Goal: Task Accomplishment & Management: Complete application form

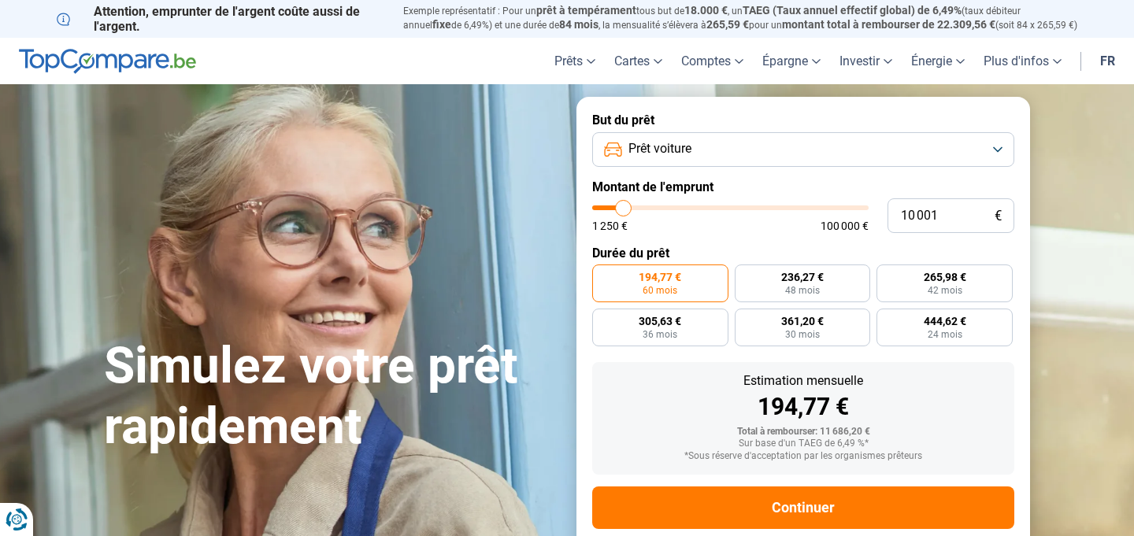
type input "41 000"
type input "41000"
click at [705, 208] on input "range" at bounding box center [730, 207] width 276 height 5
radio input "false"
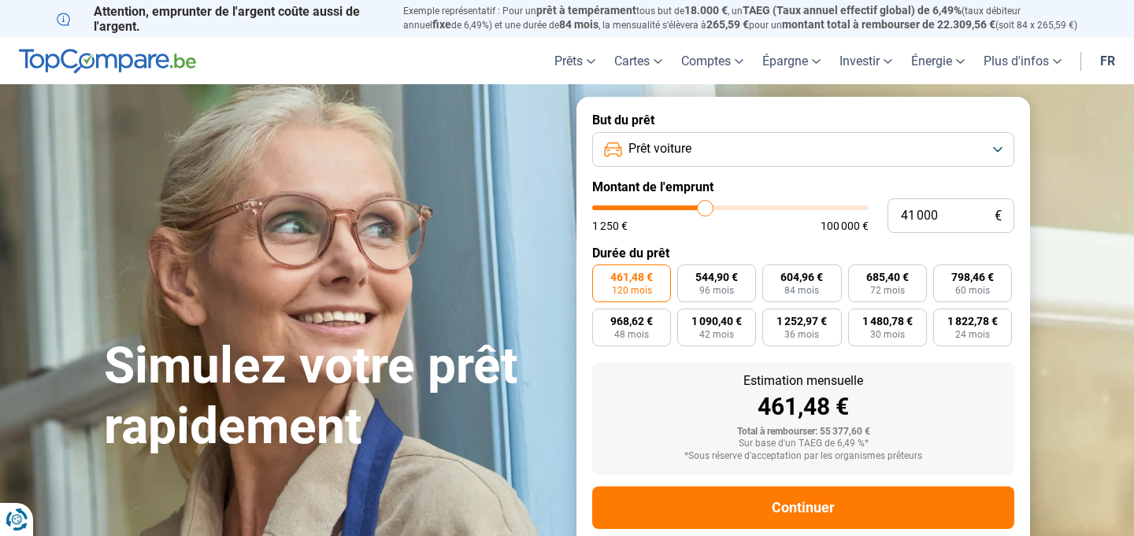
scroll to position [31, 0]
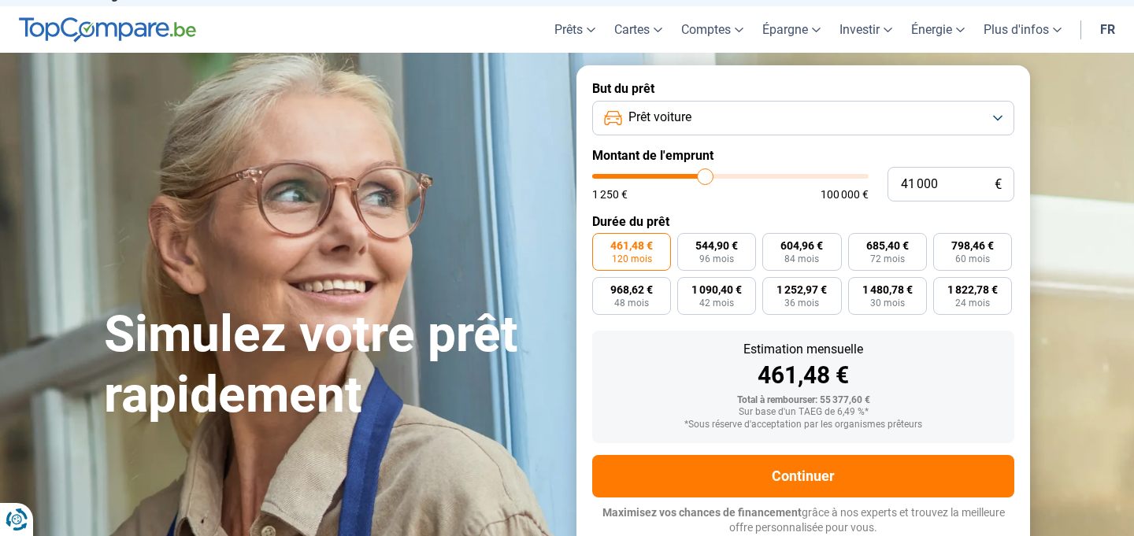
type input "37 000"
type input "37000"
click at [694, 176] on input "range" at bounding box center [730, 176] width 276 height 5
click at [690, 176] on input "range" at bounding box center [730, 176] width 276 height 5
type input "36 500"
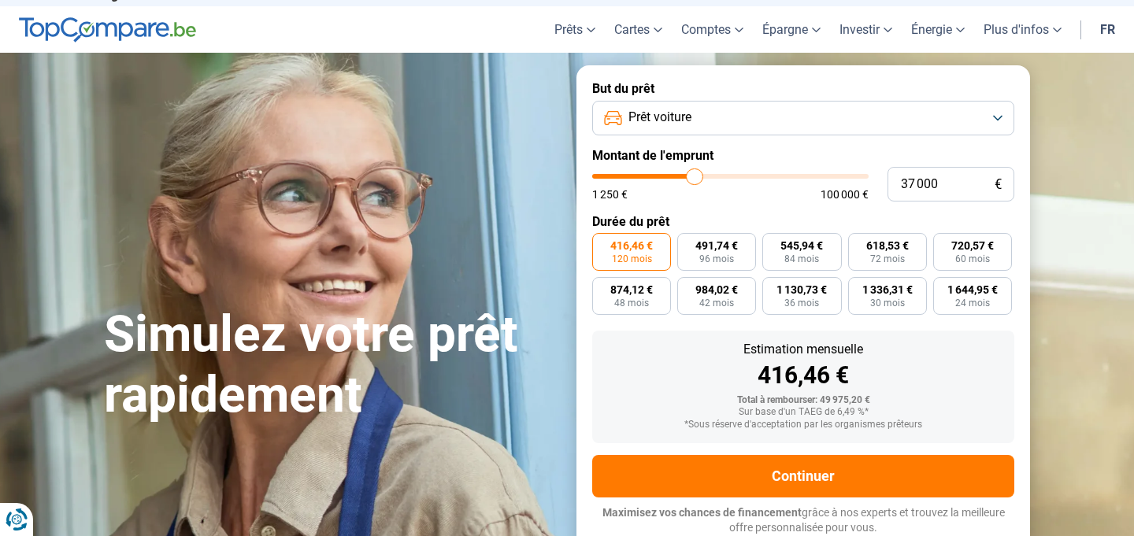
type input "36500"
type input "36 000"
type input "36000"
type input "35 750"
type input "35750"
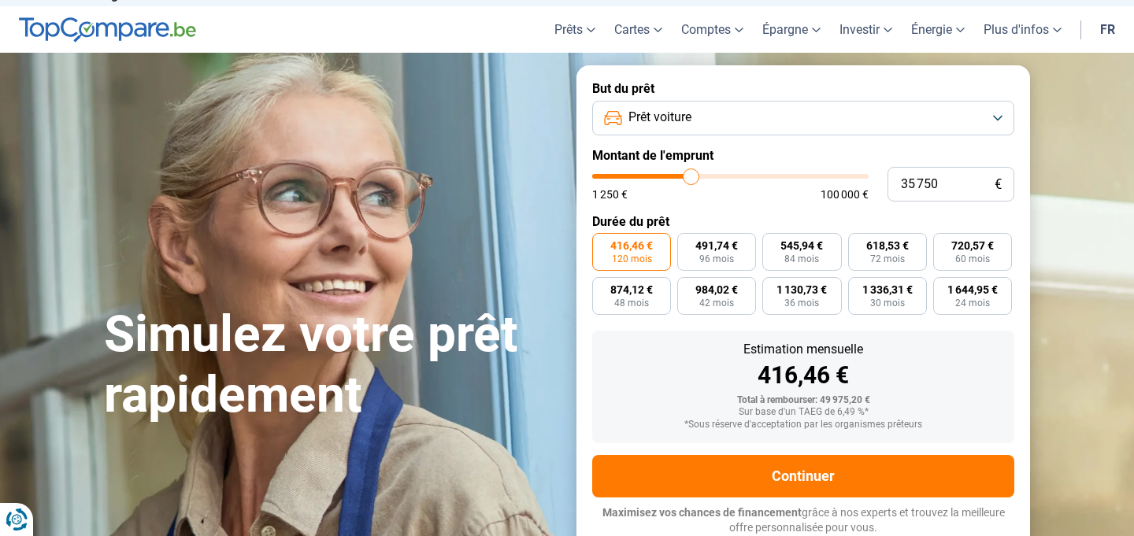
type input "35 500"
type input "35500"
type input "35 250"
type input "35250"
type input "35 000"
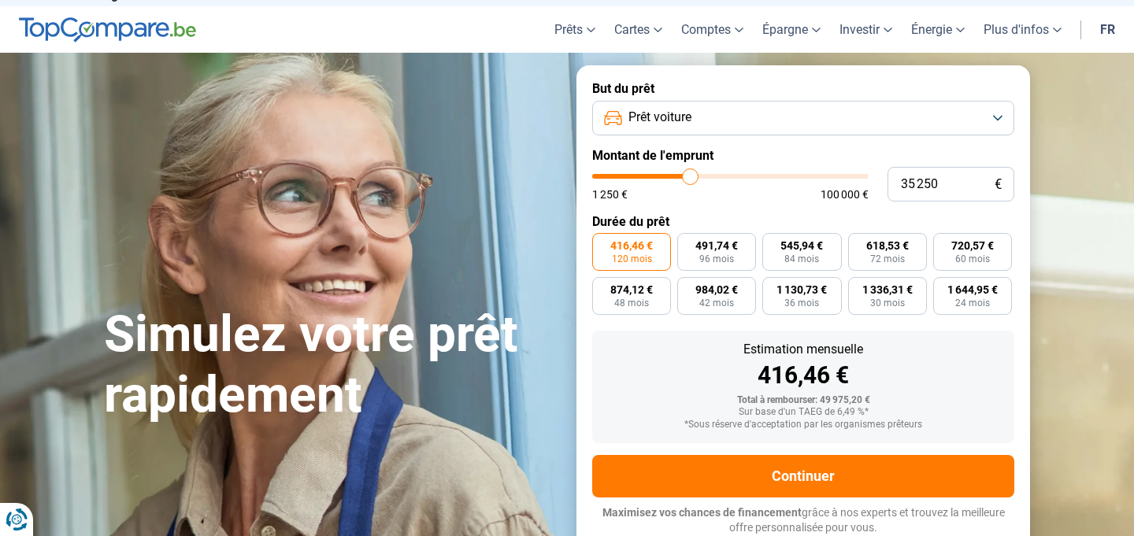
type input "35000"
type input "34 750"
type input "34750"
type input "34 500"
type input "34500"
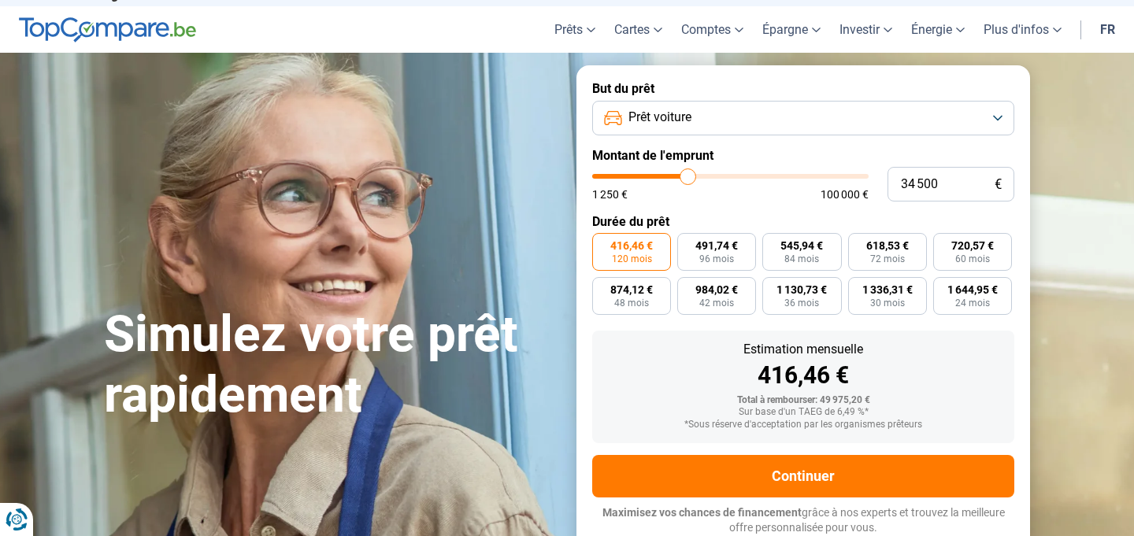
type input "34 000"
type input "34000"
type input "33 750"
type input "33750"
type input "33 250"
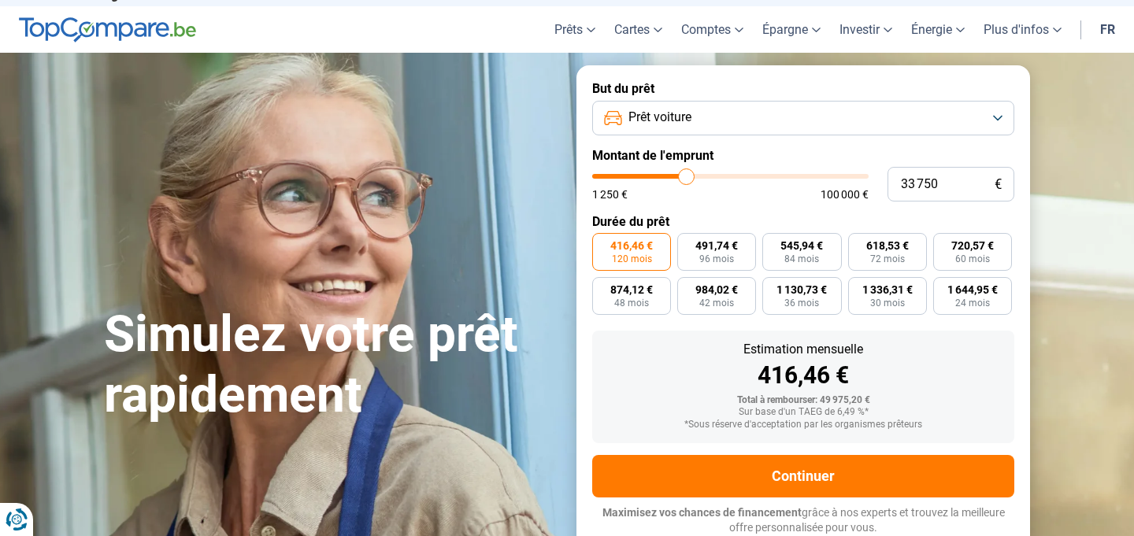
type input "33250"
type input "33 000"
type input "33000"
type input "32 750"
type input "32750"
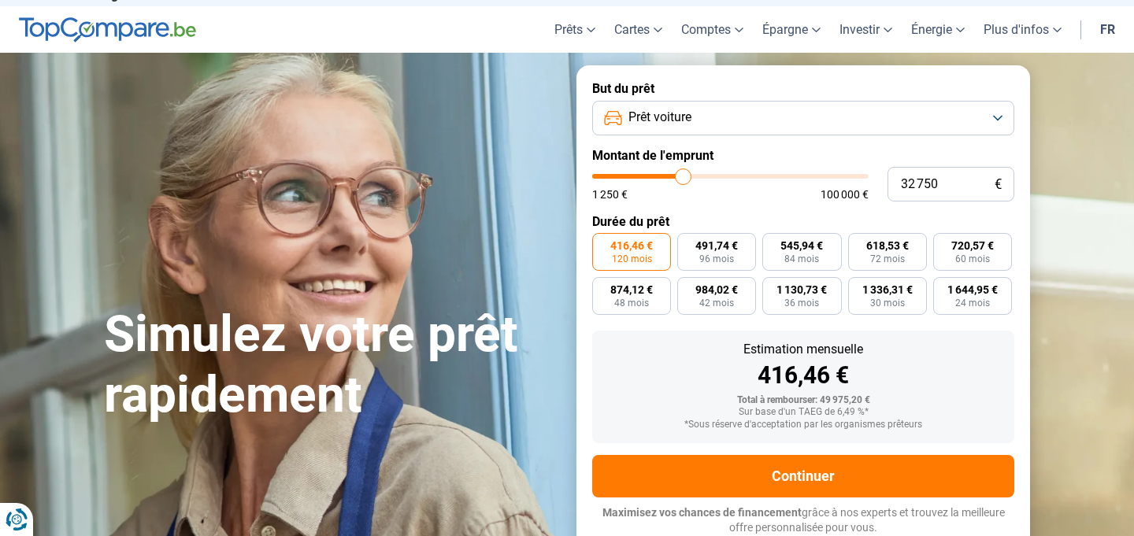
type input "32 500"
type input "32500"
type input "32 250"
type input "32250"
type input "31 750"
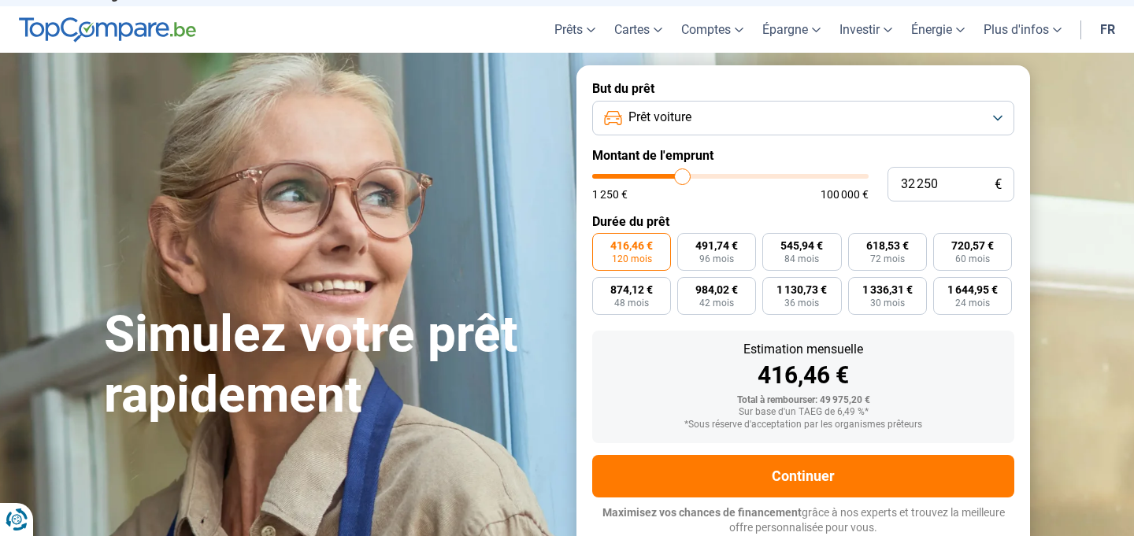
type input "31750"
type input "31 500"
type input "31500"
type input "31 250"
type input "31250"
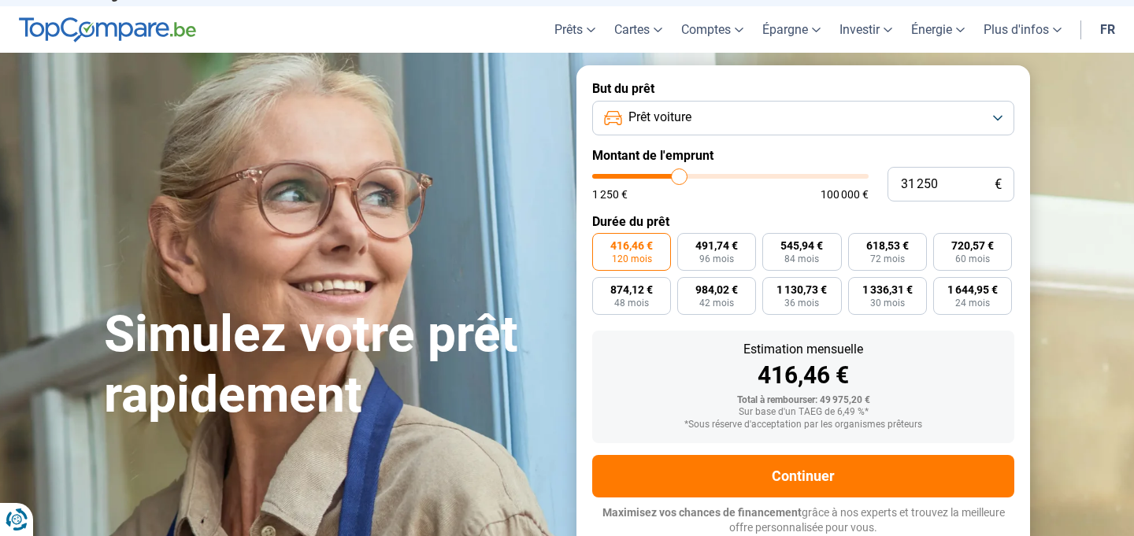
type input "31 000"
type input "31000"
type input "30 750"
type input "30750"
type input "30 500"
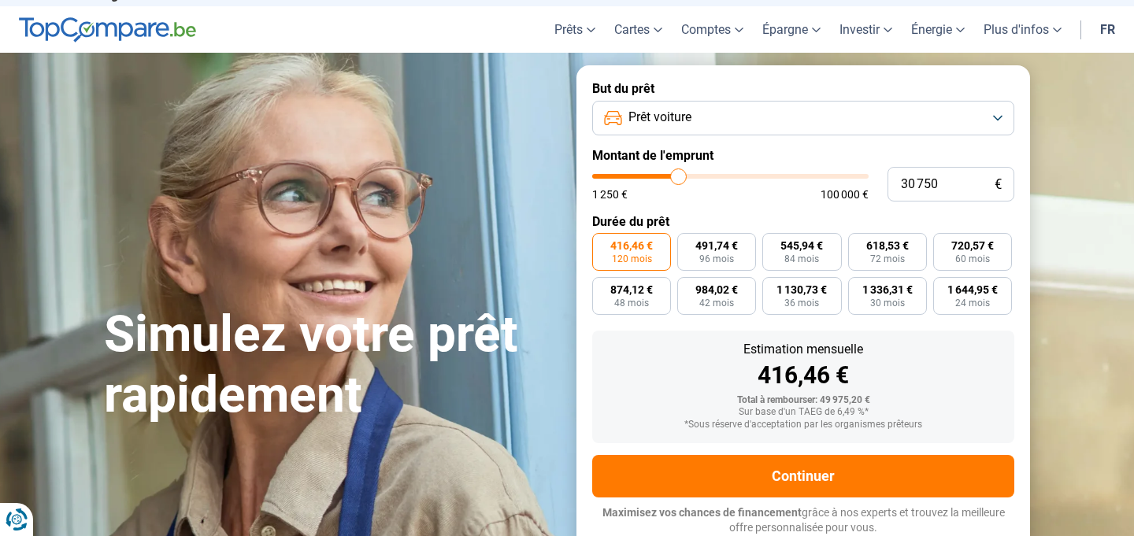
type input "30500"
type input "30 250"
type input "30250"
type input "30 000"
type input "30000"
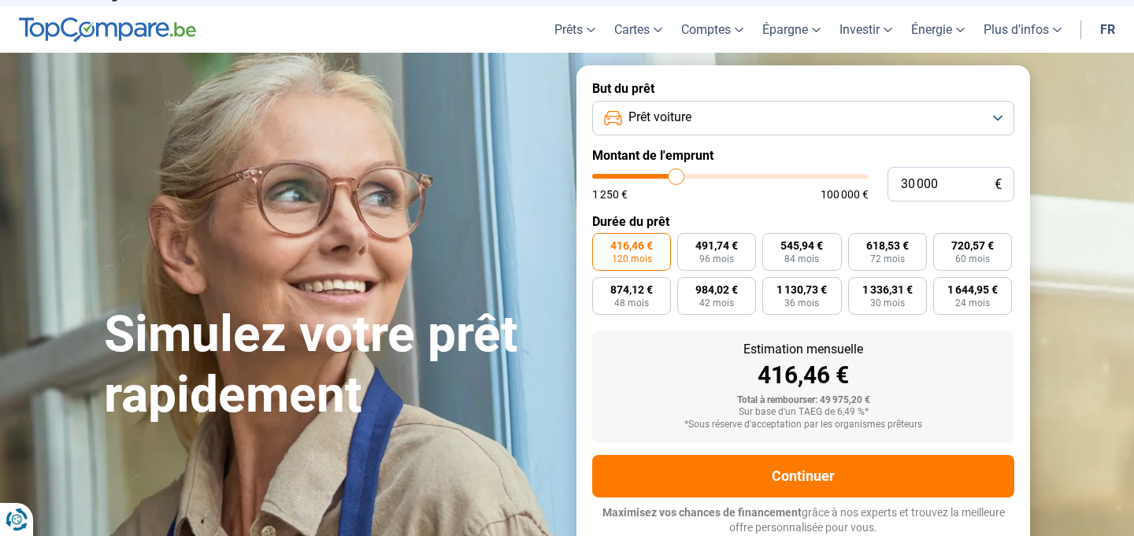
drag, startPoint x: 693, startPoint y: 175, endPoint x: 676, endPoint y: 172, distance: 16.7
click at [676, 174] on input "range" at bounding box center [730, 176] width 276 height 5
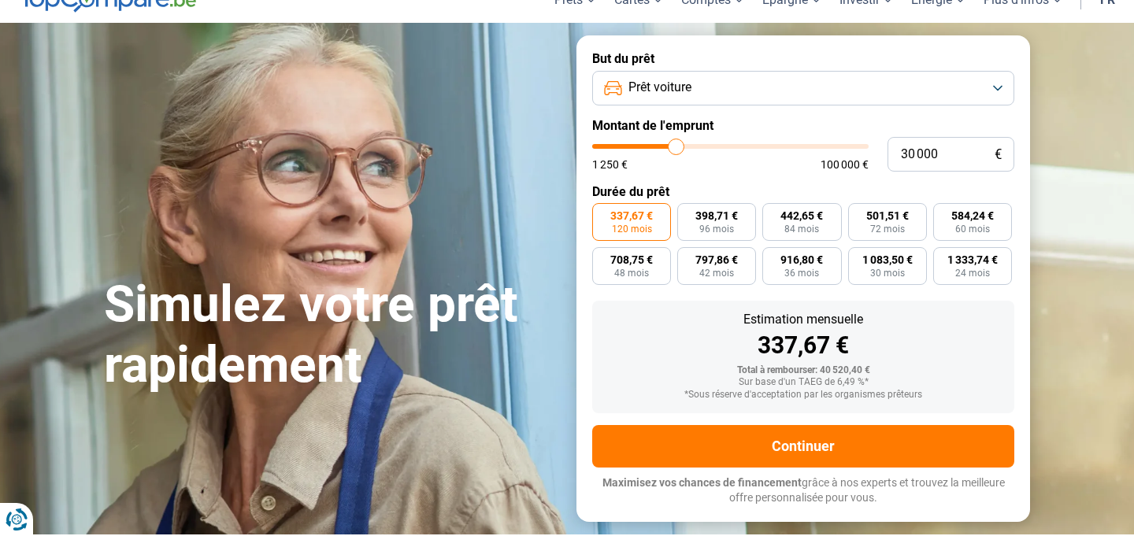
scroll to position [65, 0]
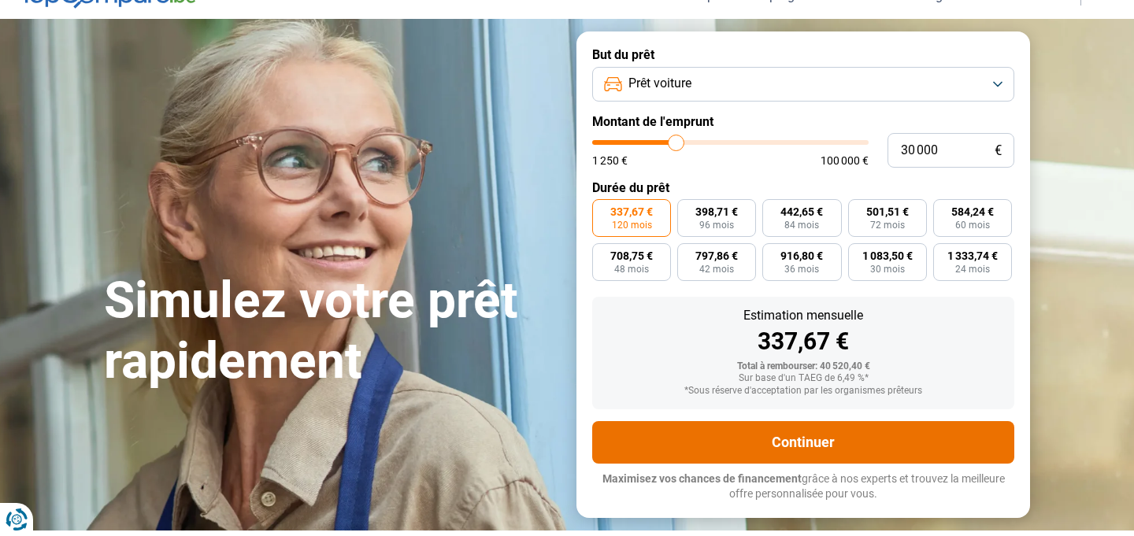
click at [782, 442] on button "Continuer" at bounding box center [803, 442] width 422 height 43
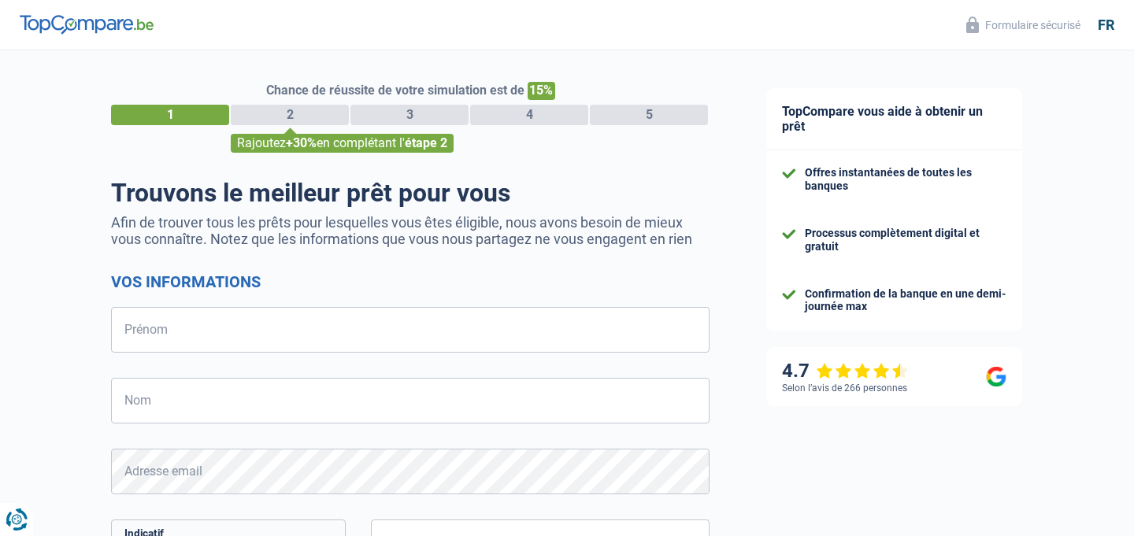
select select "32"
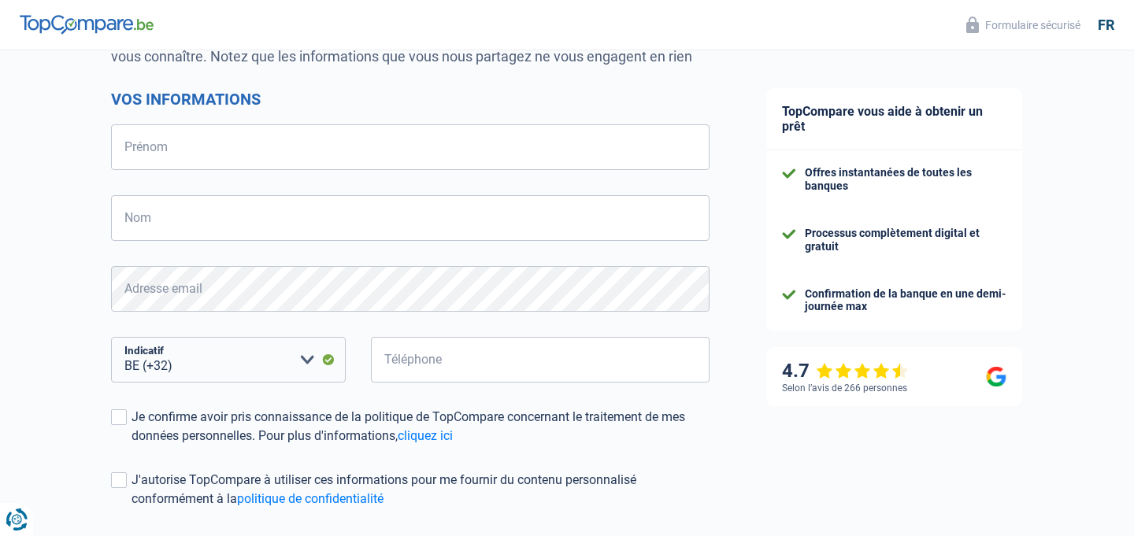
scroll to position [187, 0]
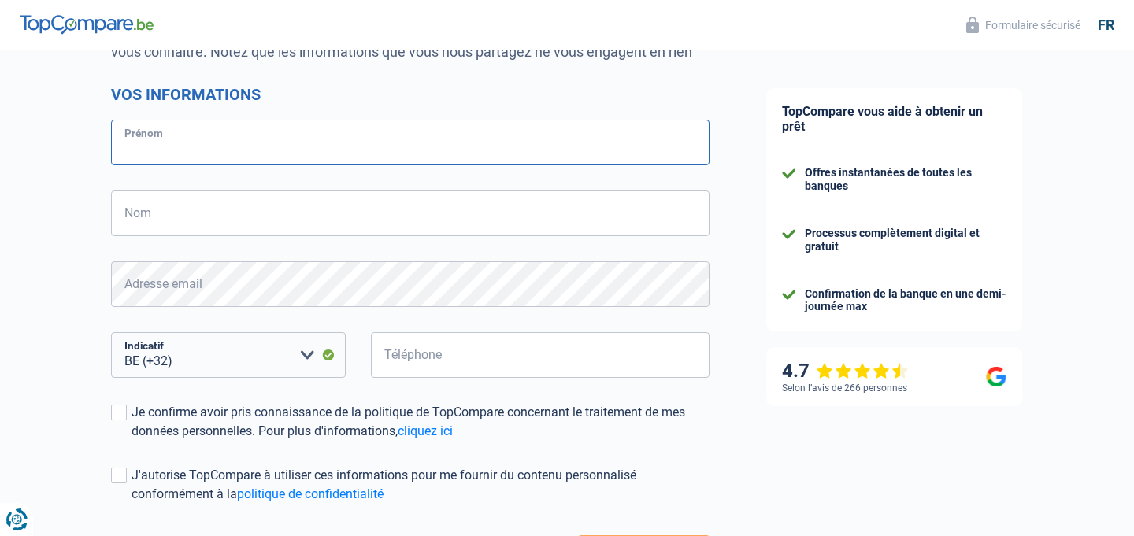
click at [163, 146] on input "Prénom" at bounding box center [410, 143] width 598 height 46
type input "[PERSON_NAME]"
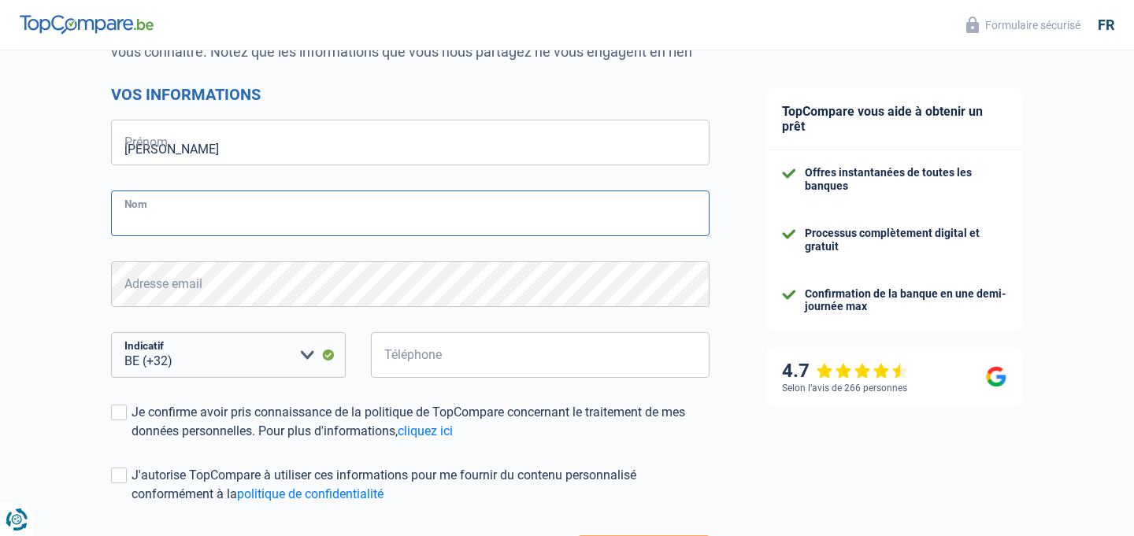
type input "Huwart"
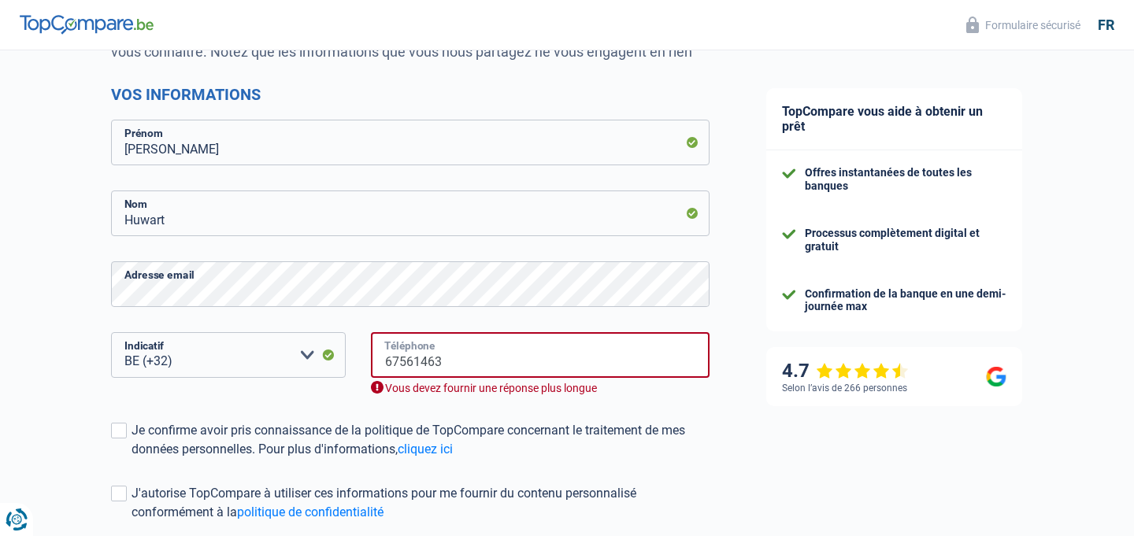
click at [383, 361] on input "67561463" at bounding box center [540, 355] width 338 height 46
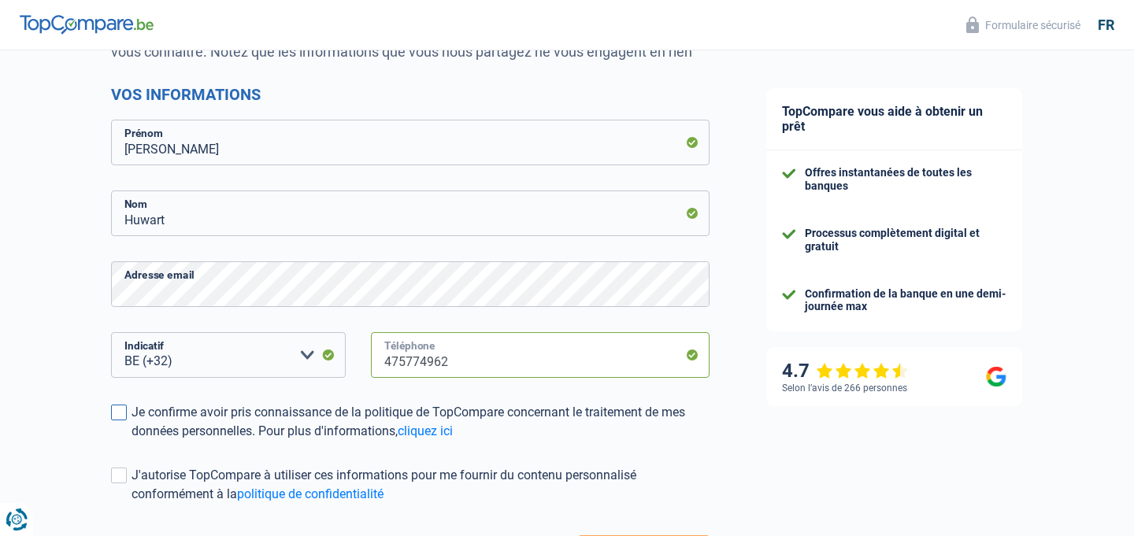
type input "475774962"
click at [122, 416] on span at bounding box center [119, 413] width 16 height 16
click at [131, 441] on input "Je confirme avoir pris connaissance de la politique de TopCompare concernant le…" at bounding box center [131, 441] width 0 height 0
click at [123, 476] on span at bounding box center [119, 476] width 16 height 16
click at [131, 504] on input "J'autorise TopCompare à utiliser ces informations pour me fournir du contenu pe…" at bounding box center [131, 504] width 0 height 0
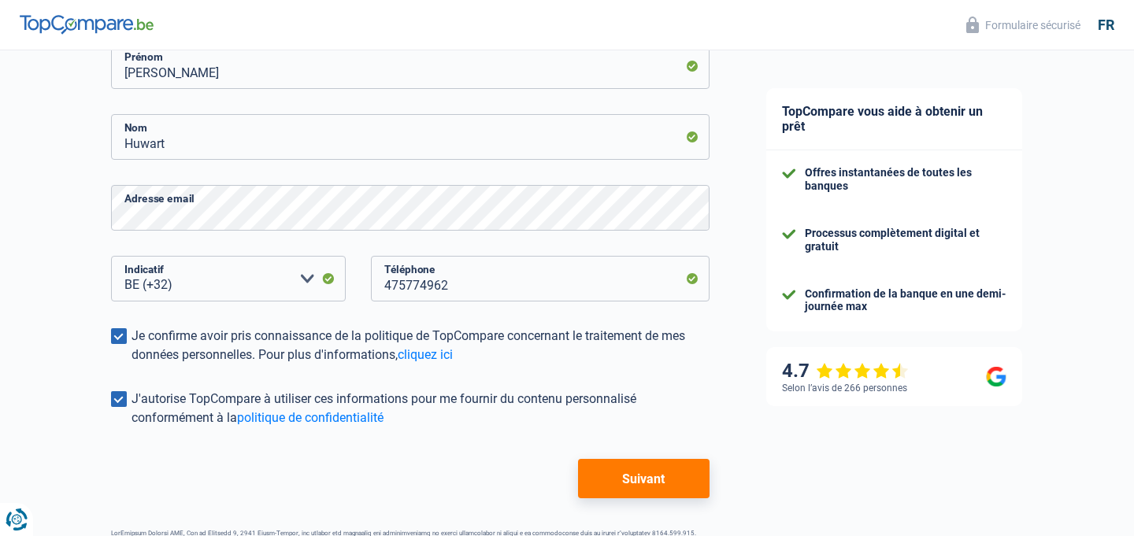
scroll to position [276, 0]
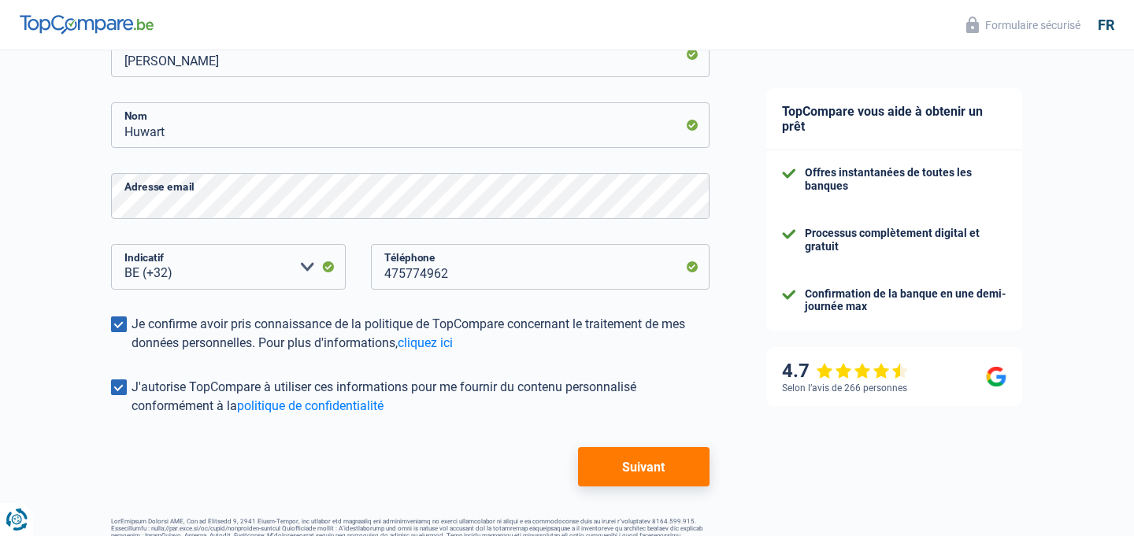
click at [619, 470] on button "Suivant" at bounding box center [643, 466] width 131 height 39
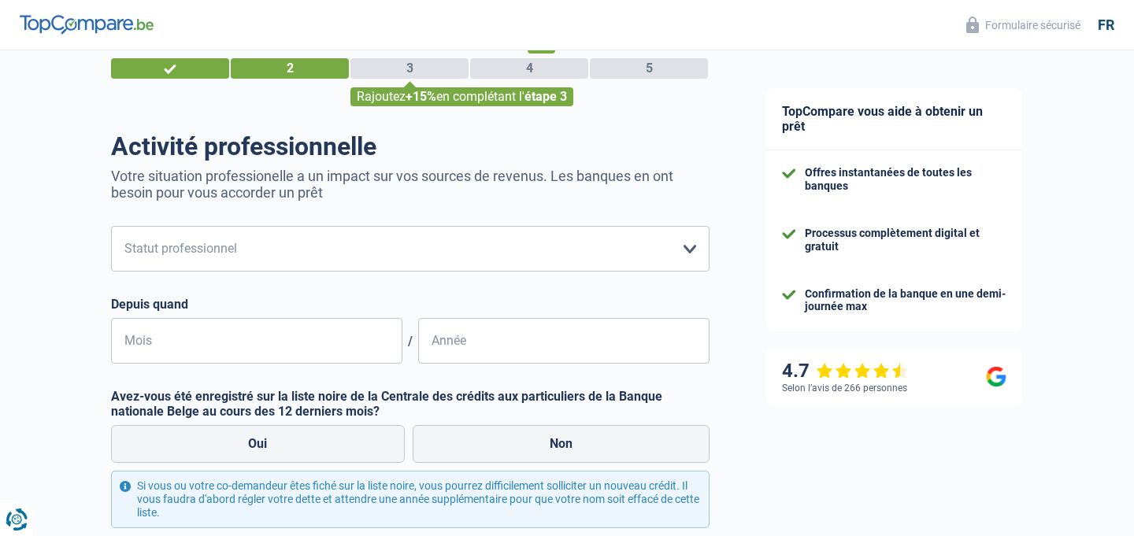
scroll to position [47, 0]
click at [686, 244] on select "Ouvrier Employé privé Employé public Invalide Indépendant Pensionné Chômeur Mut…" at bounding box center [410, 248] width 598 height 46
select select "privateEmployee"
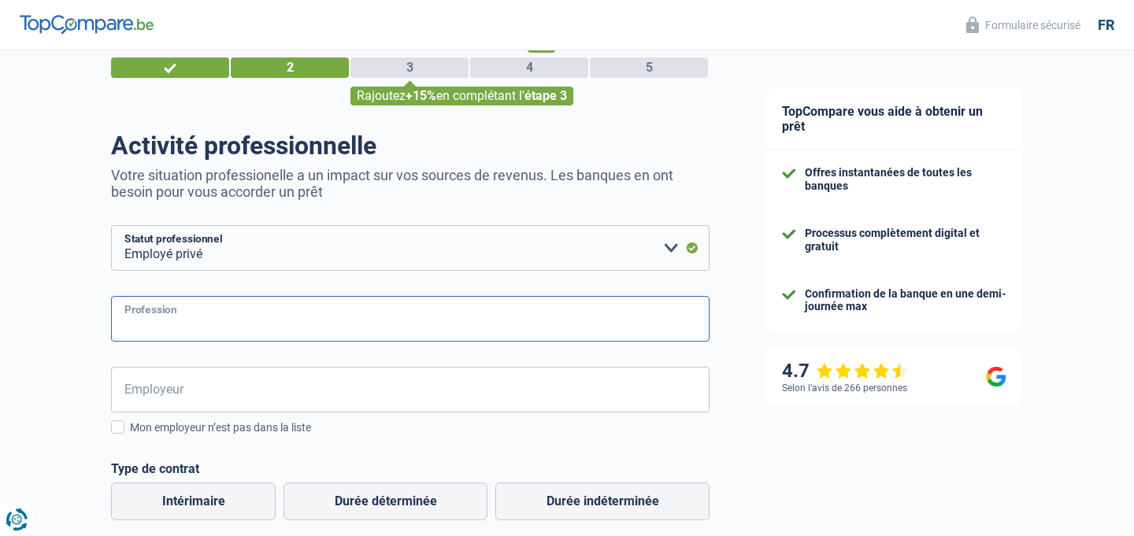
click at [614, 320] on input "Profession" at bounding box center [410, 319] width 598 height 46
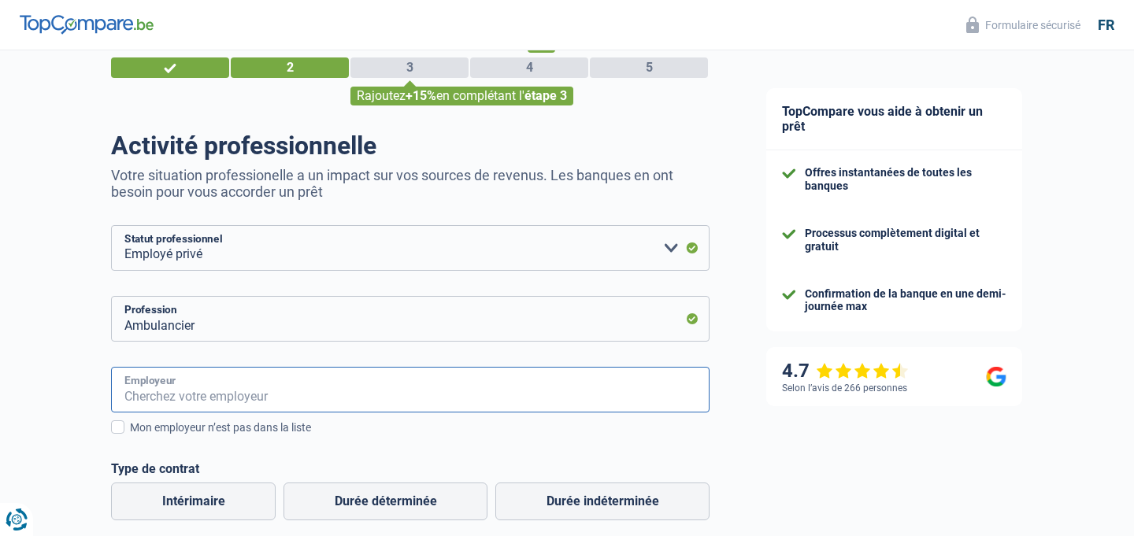
click at [211, 395] on input "Employeur" at bounding box center [410, 390] width 598 height 46
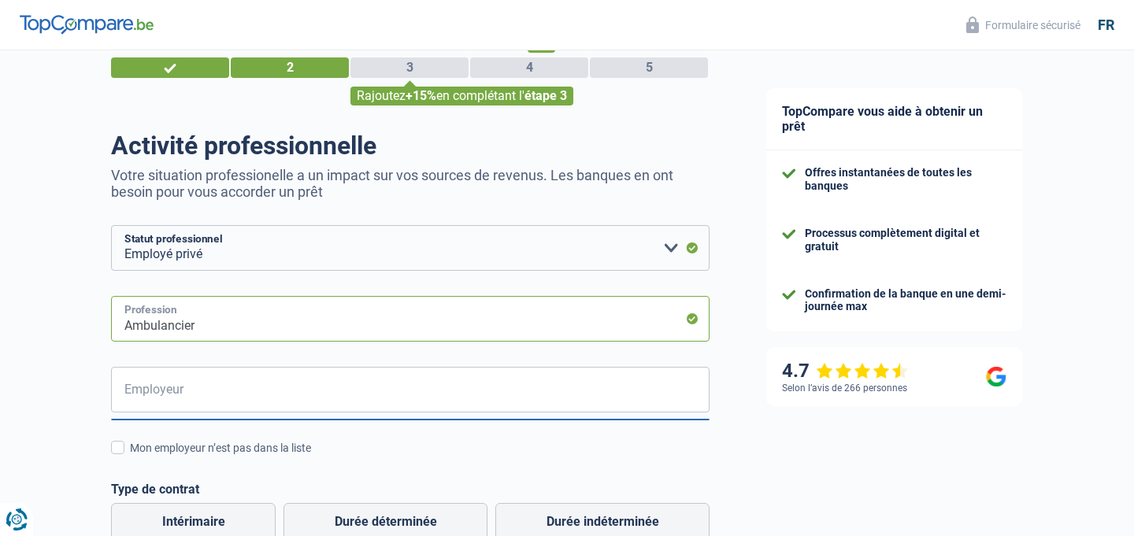
click at [235, 316] on input "Ambulancier" at bounding box center [410, 319] width 598 height 46
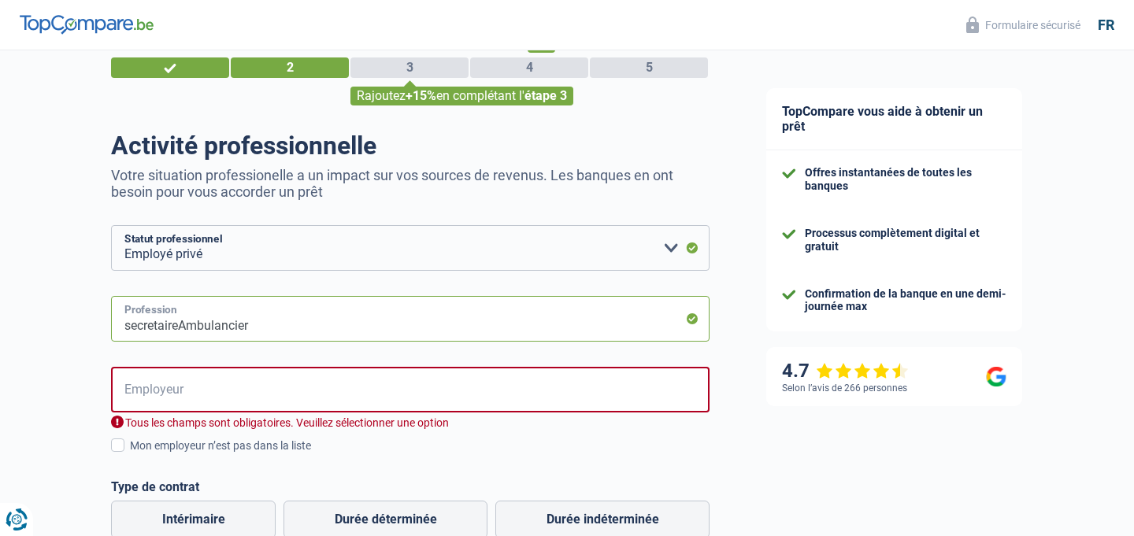
click at [253, 326] on input "secretaireAmbulancier" at bounding box center [410, 319] width 598 height 46
type input "secretaire"
click at [189, 386] on input "Employeur" at bounding box center [410, 390] width 598 height 46
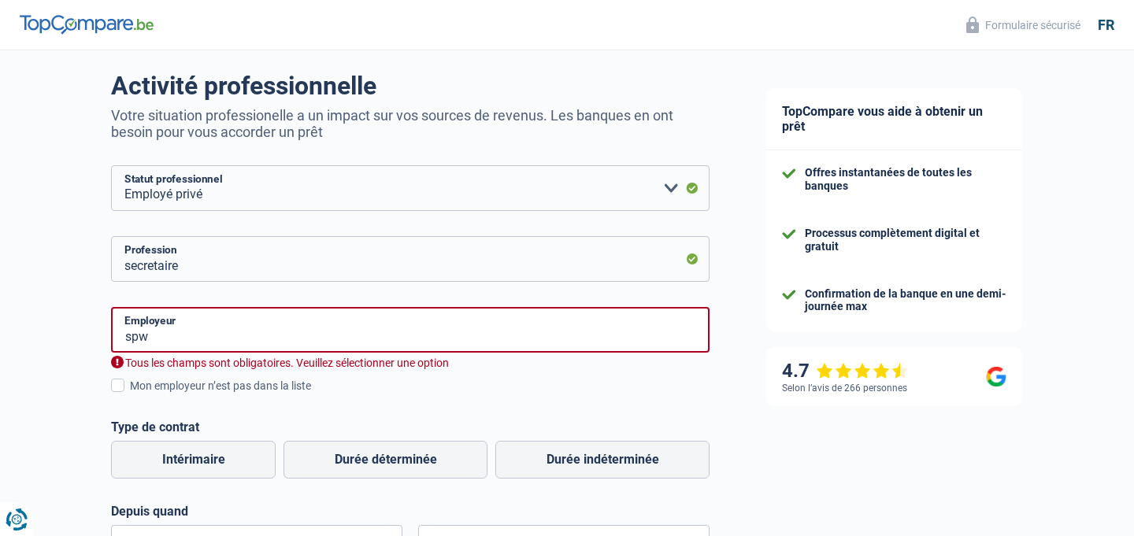
scroll to position [109, 0]
click at [169, 339] on input "spw" at bounding box center [410, 328] width 598 height 46
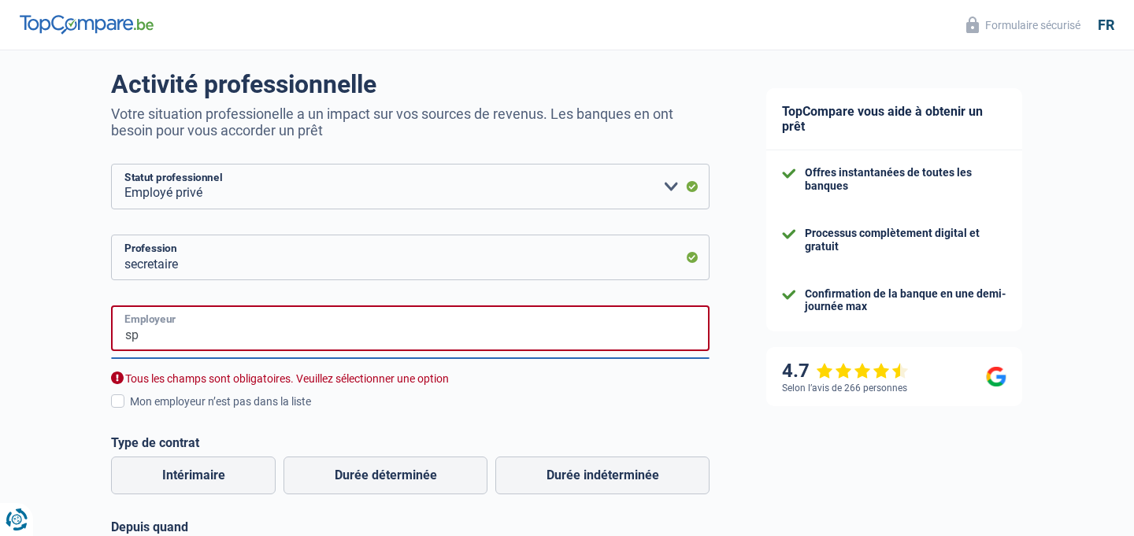
type input "s"
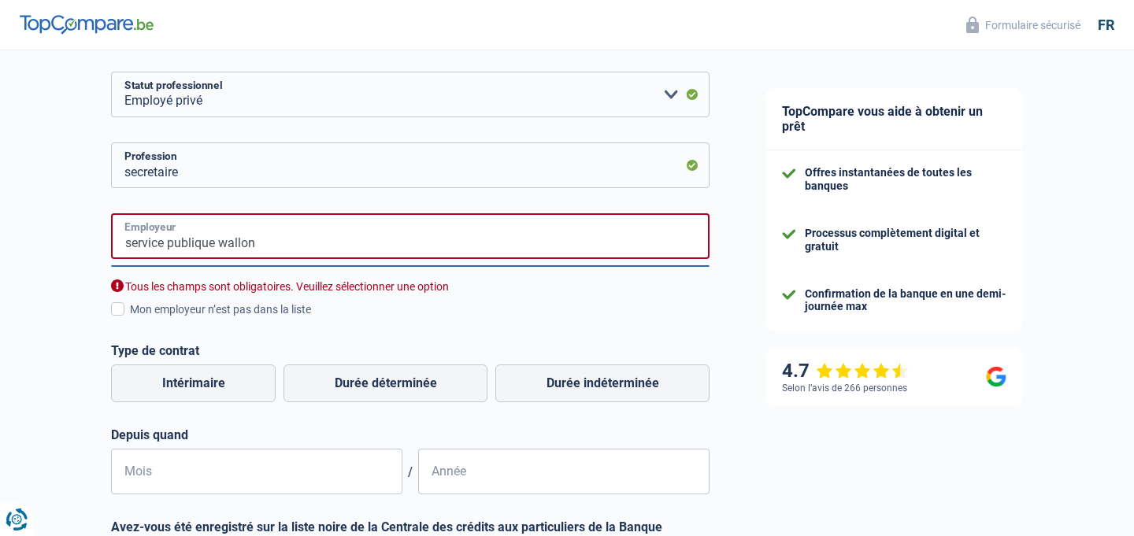
scroll to position [207, 0]
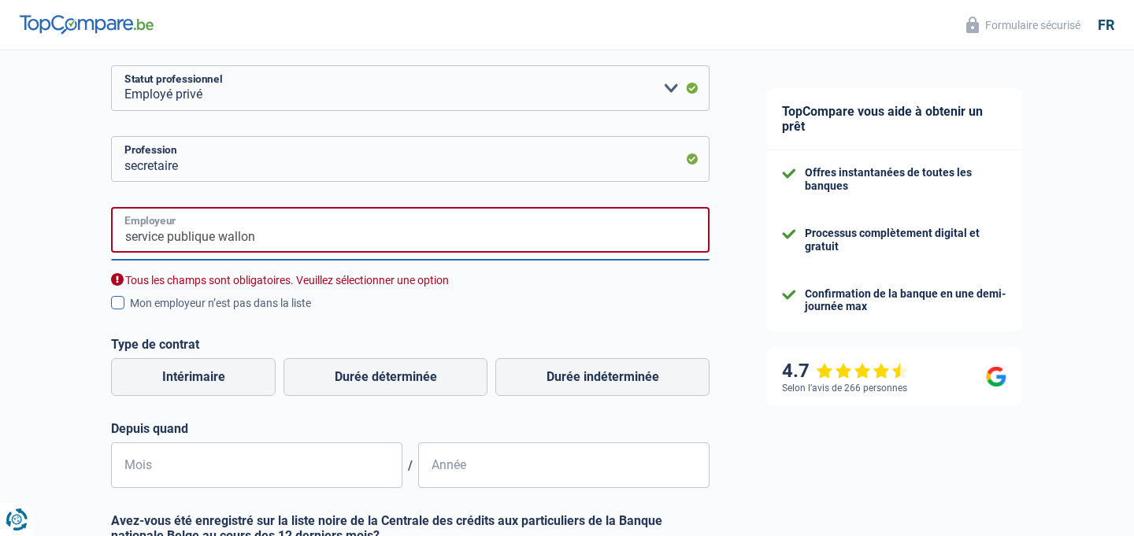
type input "service publique wallon"
click at [117, 302] on span at bounding box center [117, 302] width 13 height 13
click at [130, 312] on input "Mon employeur n’est pas dans la liste" at bounding box center [130, 312] width 0 height 0
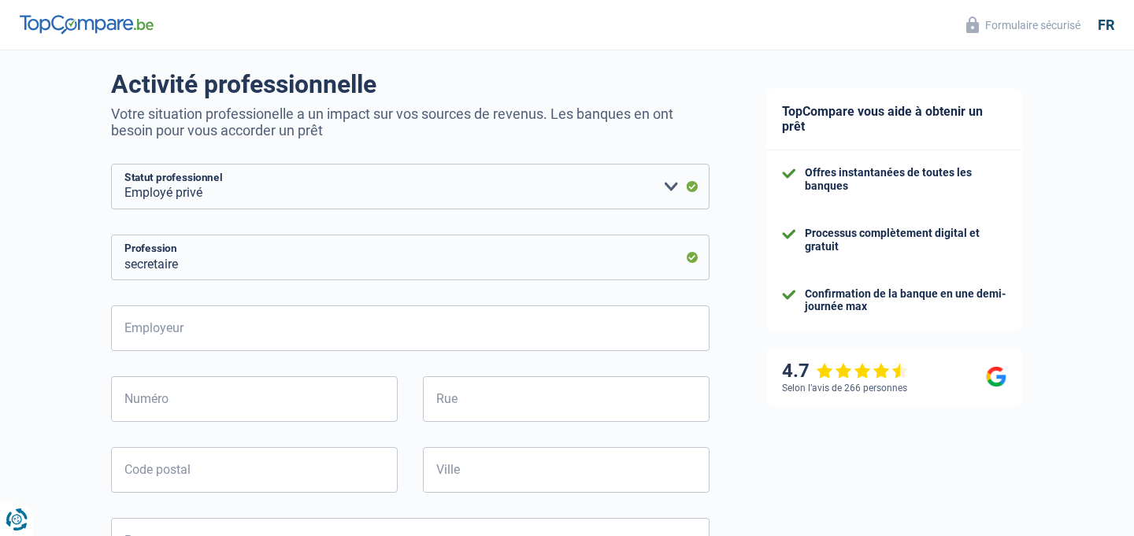
scroll to position [0, 0]
